Goal: Transaction & Acquisition: Purchase product/service

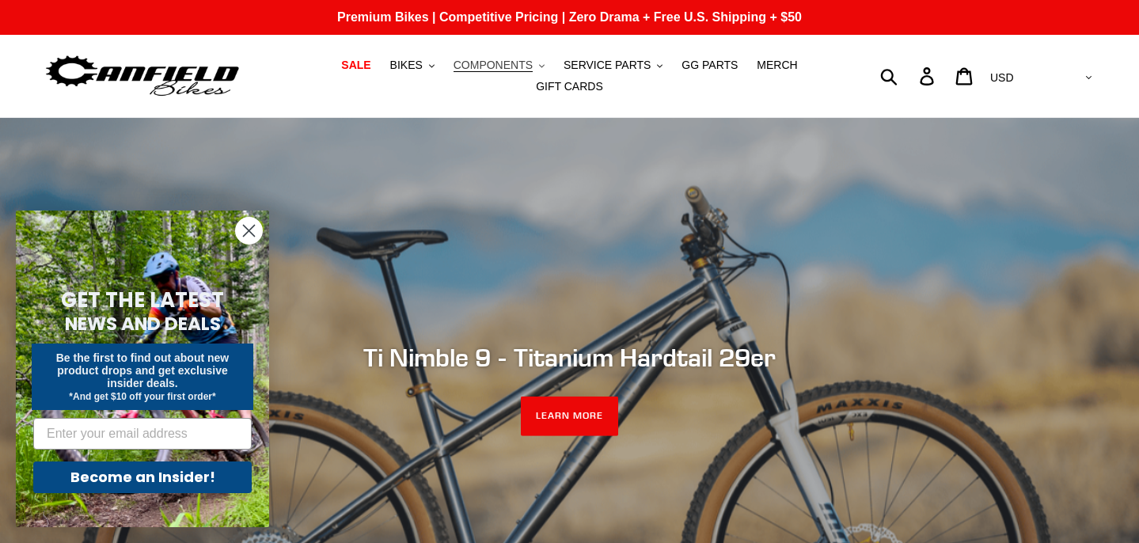
click at [508, 67] on span "COMPONENTS" at bounding box center [493, 65] width 79 height 13
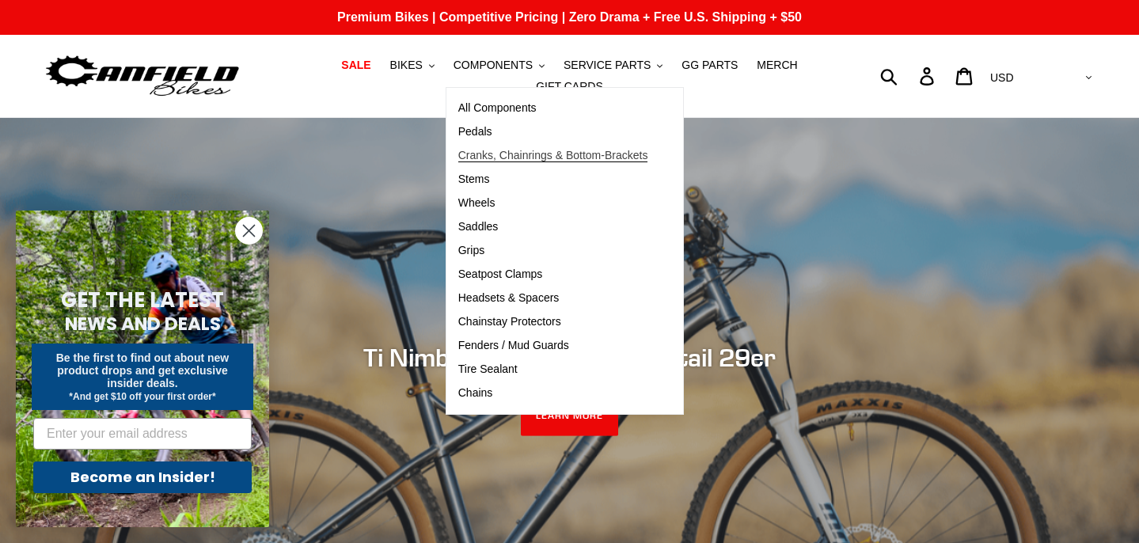
click at [528, 159] on span "Cranks, Chainrings & Bottom-Brackets" at bounding box center [553, 155] width 190 height 13
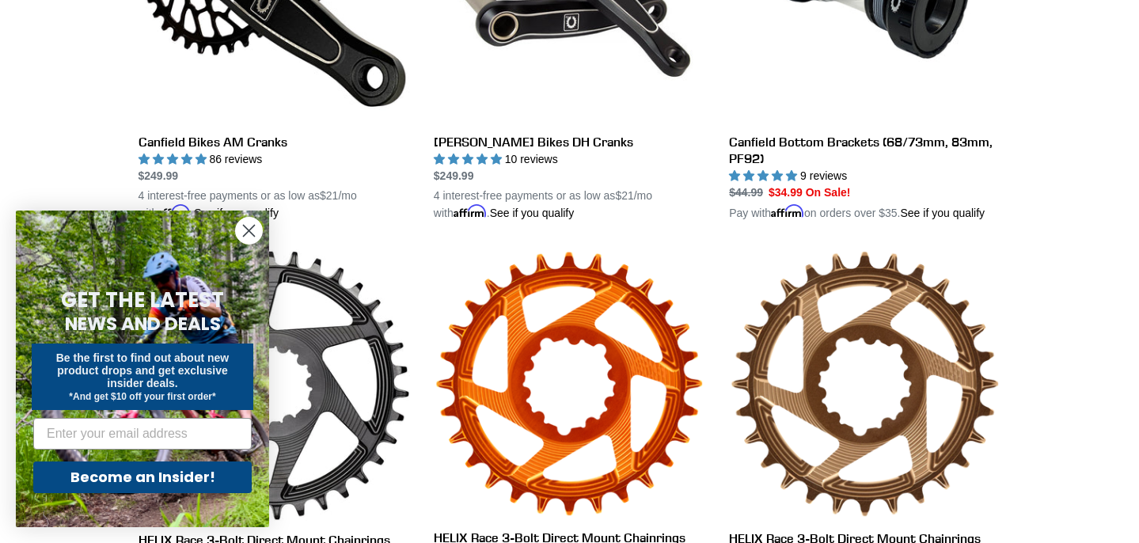
scroll to position [616, 0]
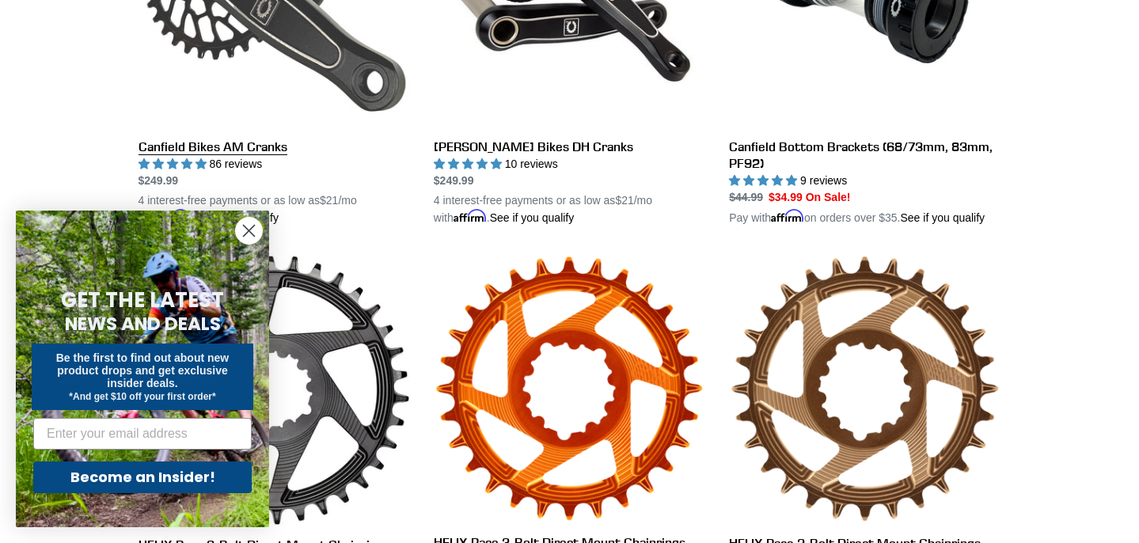
click at [351, 80] on link "Canfield Bikes AM Cranks" at bounding box center [275, 41] width 272 height 371
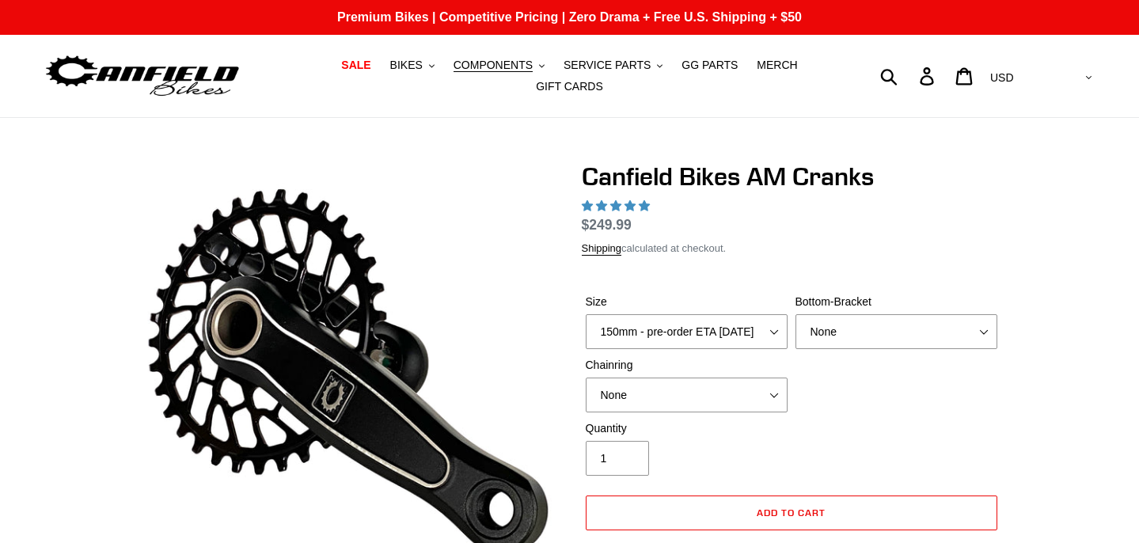
select select "highest-rating"
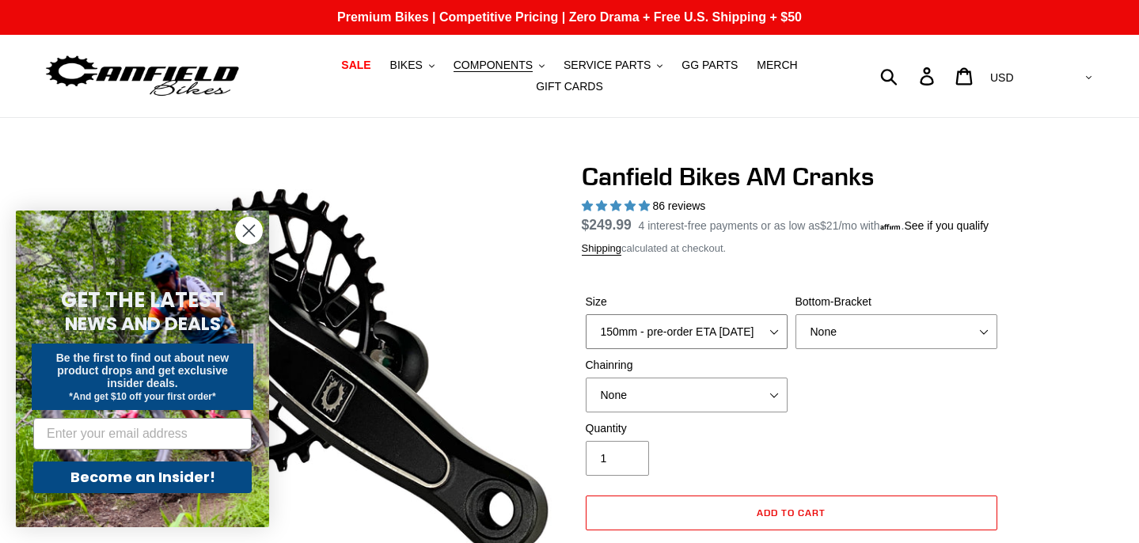
click at [722, 336] on select "150mm - pre-order ETA [DATE] 155mm - pre-order ETA [DATE] 160mm - pre-order ETA…" at bounding box center [687, 331] width 202 height 35
select select "155mm - pre-order ETA [DATE]"
